Goal: Information Seeking & Learning: Learn about a topic

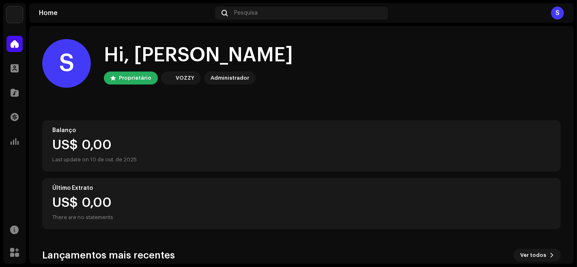
scroll to position [134, 0]
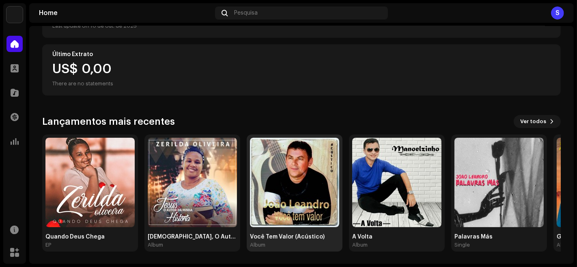
click at [325, 177] on img at bounding box center [294, 182] width 89 height 89
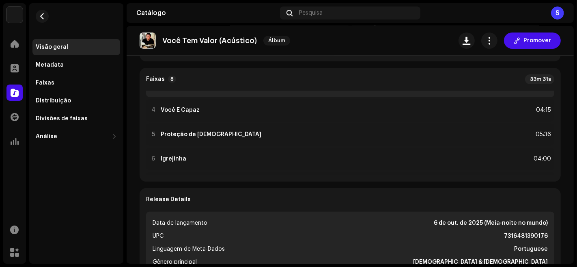
scroll to position [76, 0]
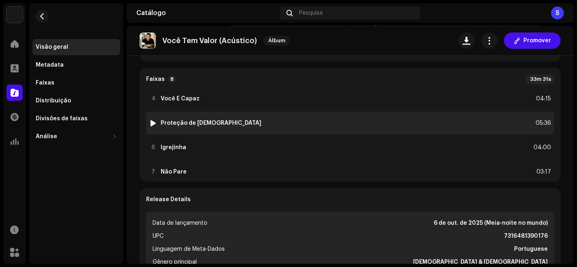
click at [290, 124] on div "5 Proteção de [DEMOGRAPHIC_DATA] 05:36" at bounding box center [350, 123] width 408 height 23
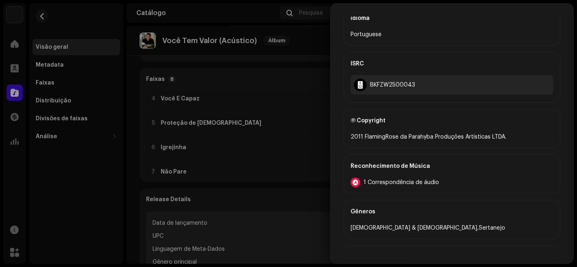
scroll to position [270, 0]
drag, startPoint x: 423, startPoint y: 80, endPoint x: 371, endPoint y: 84, distance: 51.8
click at [371, 84] on div "BKFZW2500043" at bounding box center [452, 85] width 203 height 19
copy div "BKFZW2500043"
click at [372, 169] on div "Reconhecimento de Música" at bounding box center [452, 166] width 203 height 23
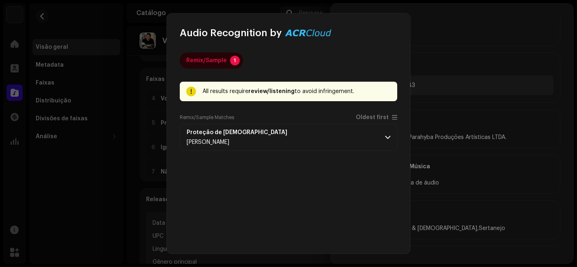
scroll to position [8, 0]
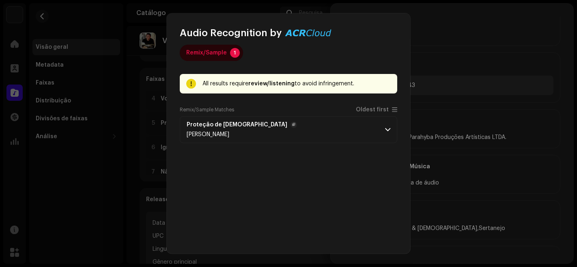
click at [354, 133] on p-accordion-header "Proteção de Deus [PERSON_NAME]" at bounding box center [289, 129] width 218 height 27
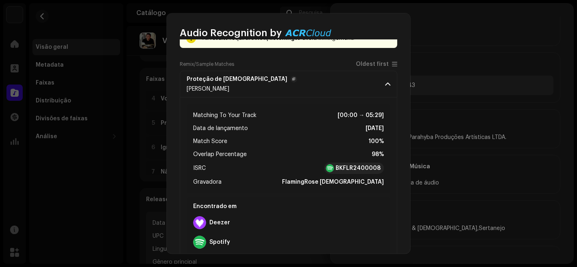
scroll to position [0, 0]
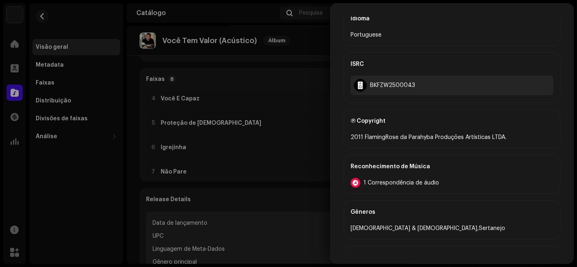
click at [111, 145] on div at bounding box center [288, 133] width 577 height 267
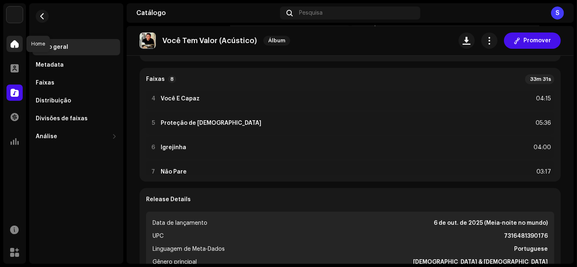
click at [14, 44] on span at bounding box center [15, 44] width 8 height 6
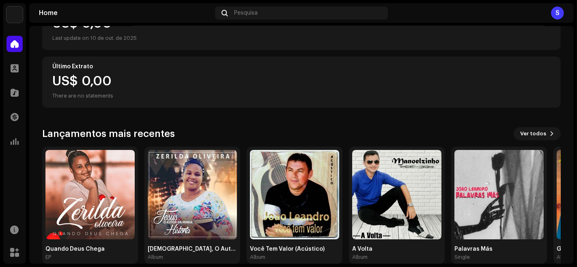
scroll to position [134, 0]
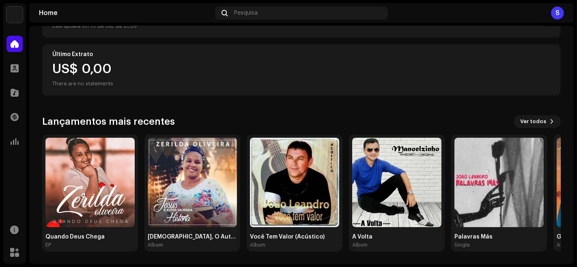
click at [524, 113] on div "S Hi, [PERSON_NAME] Proprietário VOZZY Administrador [PERSON_NAME] US$ 0,00 Las…" at bounding box center [301, 78] width 519 height 372
click at [520, 122] on span "Ver todos" at bounding box center [533, 121] width 26 height 16
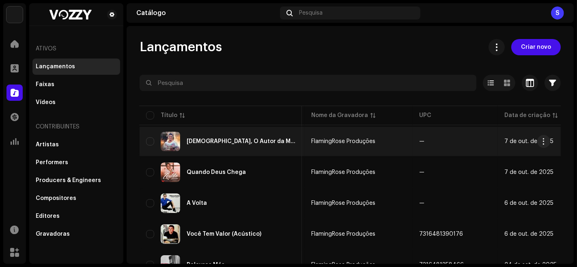
scroll to position [0, 168]
click at [224, 137] on div "[DEMOGRAPHIC_DATA], O Autor da Minha História" at bounding box center [220, 141] width 149 height 19
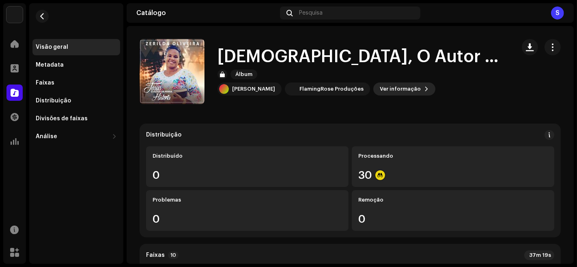
click at [374, 89] on button "Ver informação" at bounding box center [405, 88] width 62 height 13
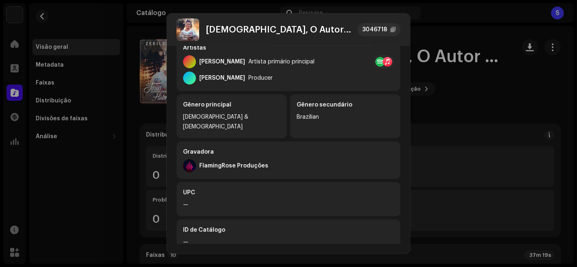
scroll to position [206, 0]
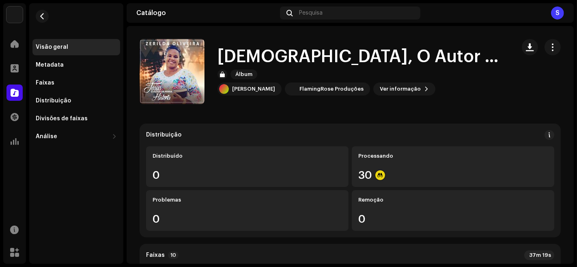
click at [461, 186] on div "[DEMOGRAPHIC_DATA], O Autor da Minha História 3046718 Metadata Distribuição Lin…" at bounding box center [288, 133] width 577 height 267
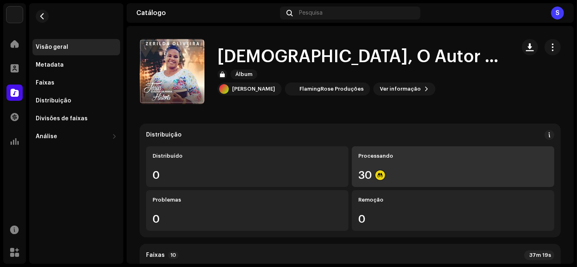
click at [440, 178] on div "30" at bounding box center [453, 175] width 190 height 11
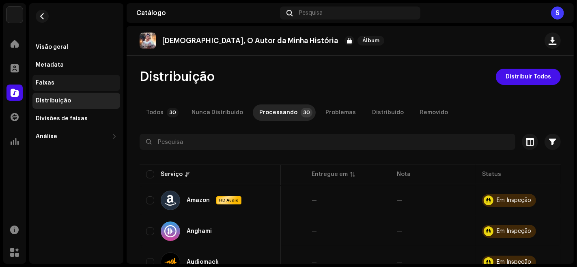
click at [90, 83] on div "Faixas" at bounding box center [76, 83] width 81 height 6
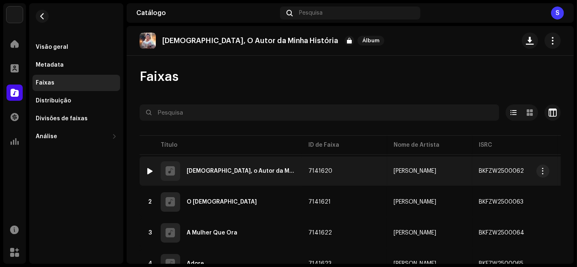
click at [321, 173] on td "7141620" at bounding box center [344, 170] width 85 height 29
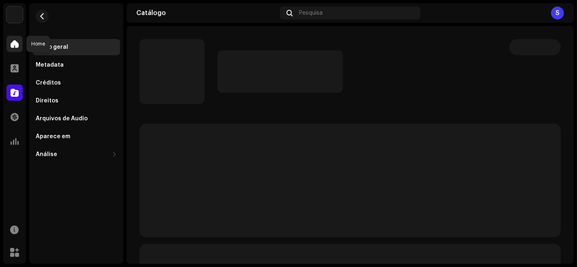
click at [12, 44] on span at bounding box center [15, 44] width 8 height 6
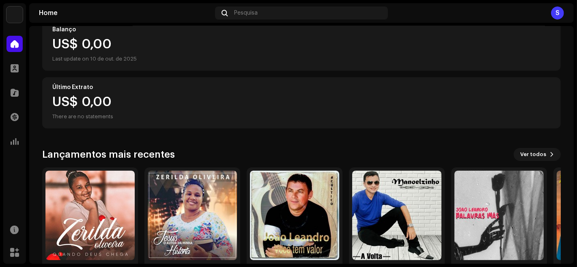
scroll to position [134, 0]
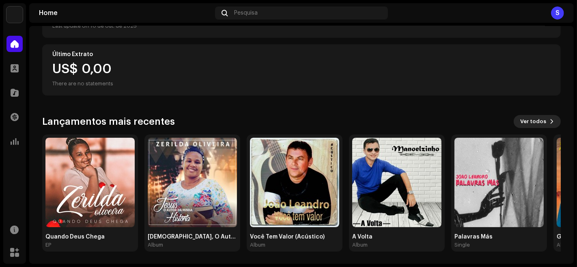
click at [533, 119] on span "Ver todos" at bounding box center [533, 121] width 26 height 16
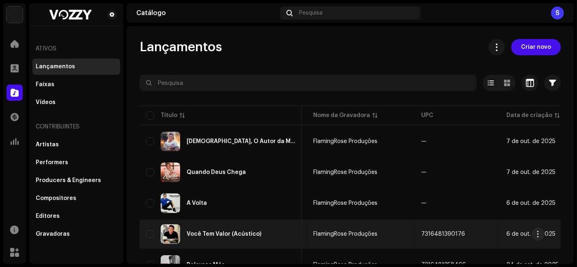
scroll to position [0, 168]
